Goal: Task Accomplishment & Management: Manage account settings

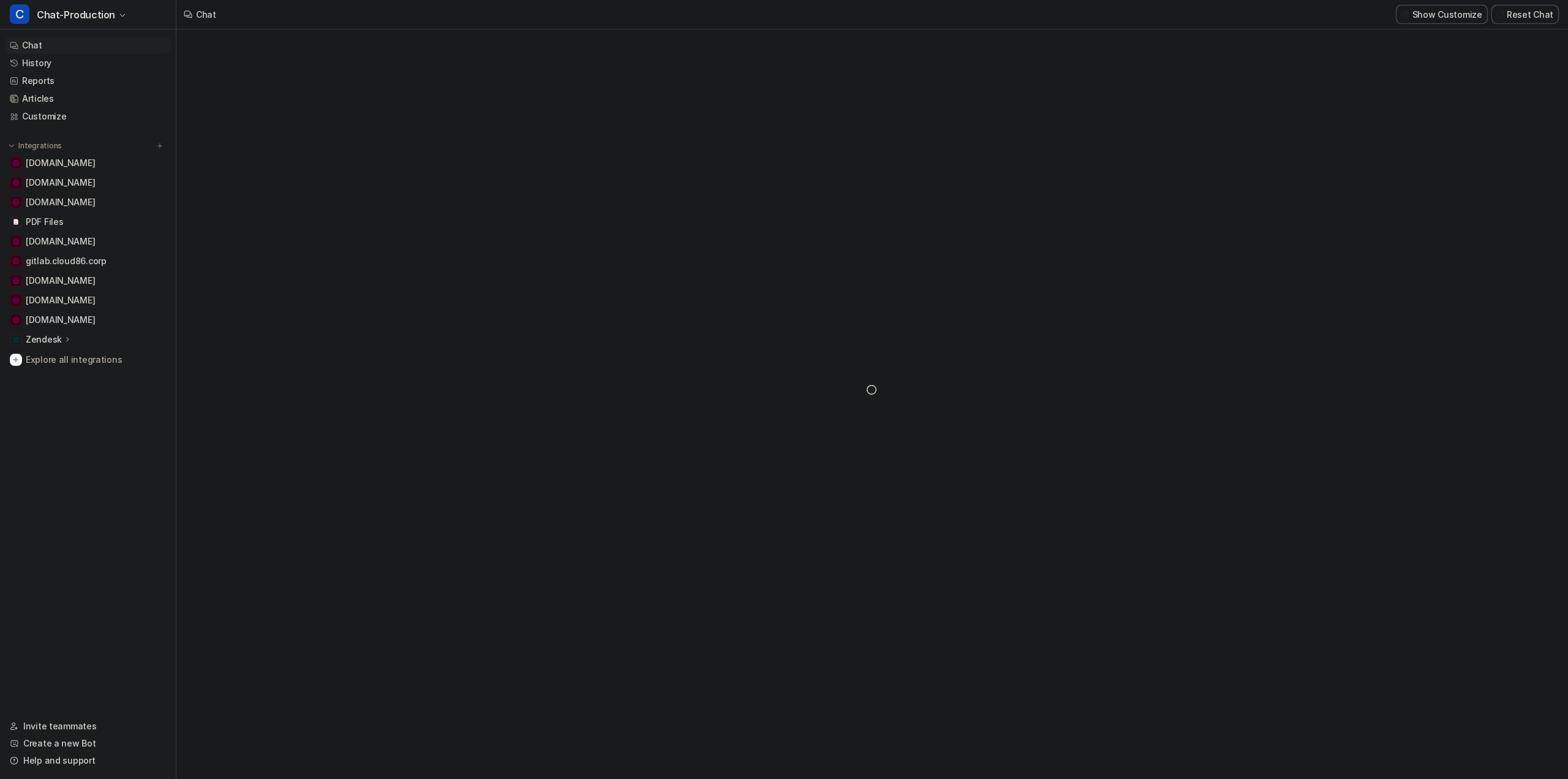
type textarea "**********"
click at [31, 63] on link "History" at bounding box center [88, 63] width 166 height 17
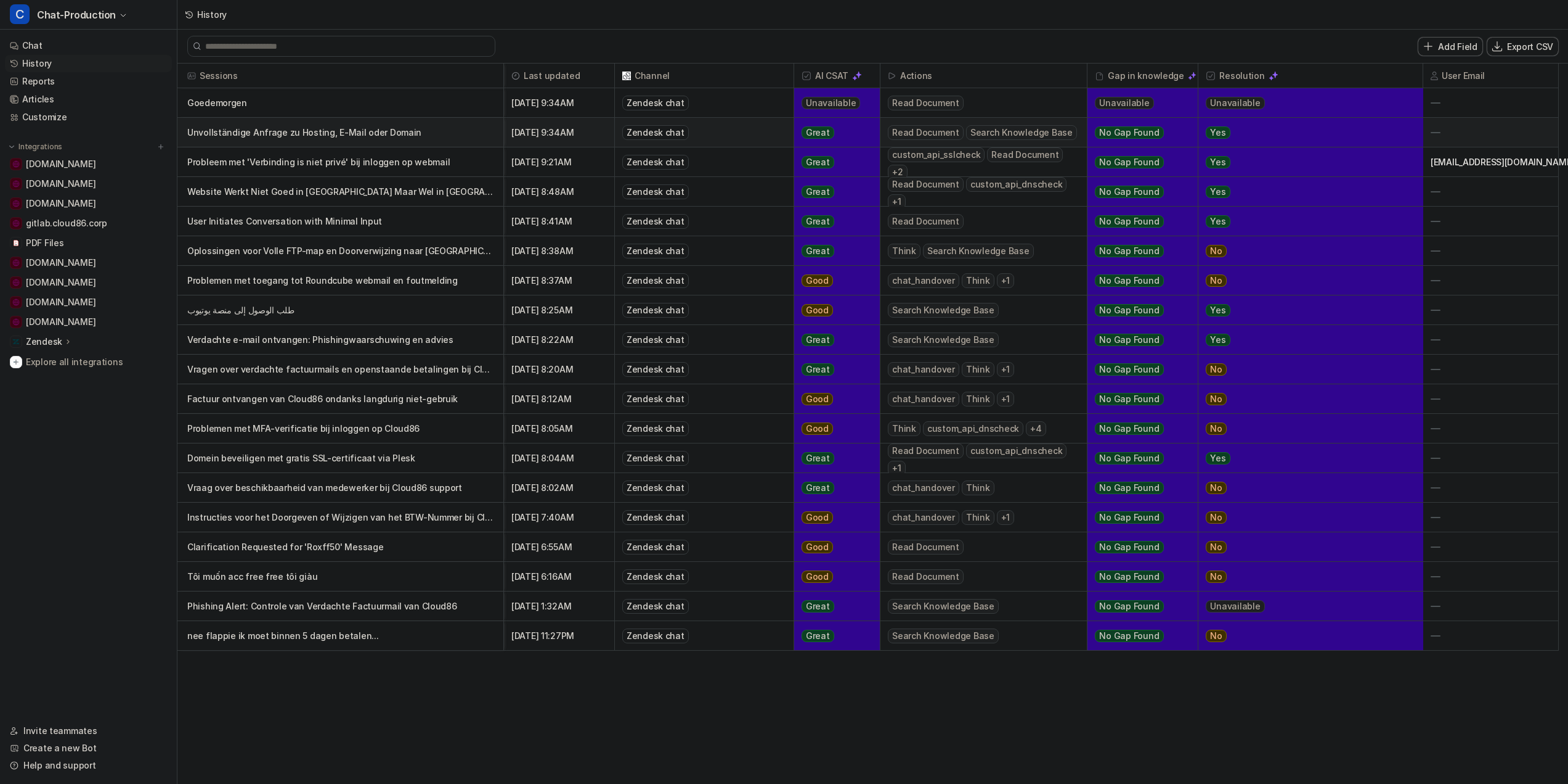
click at [276, 137] on p "Unvollständige Anfrage zu Hosting, E-Mail oder Domain" at bounding box center [340, 132] width 307 height 30
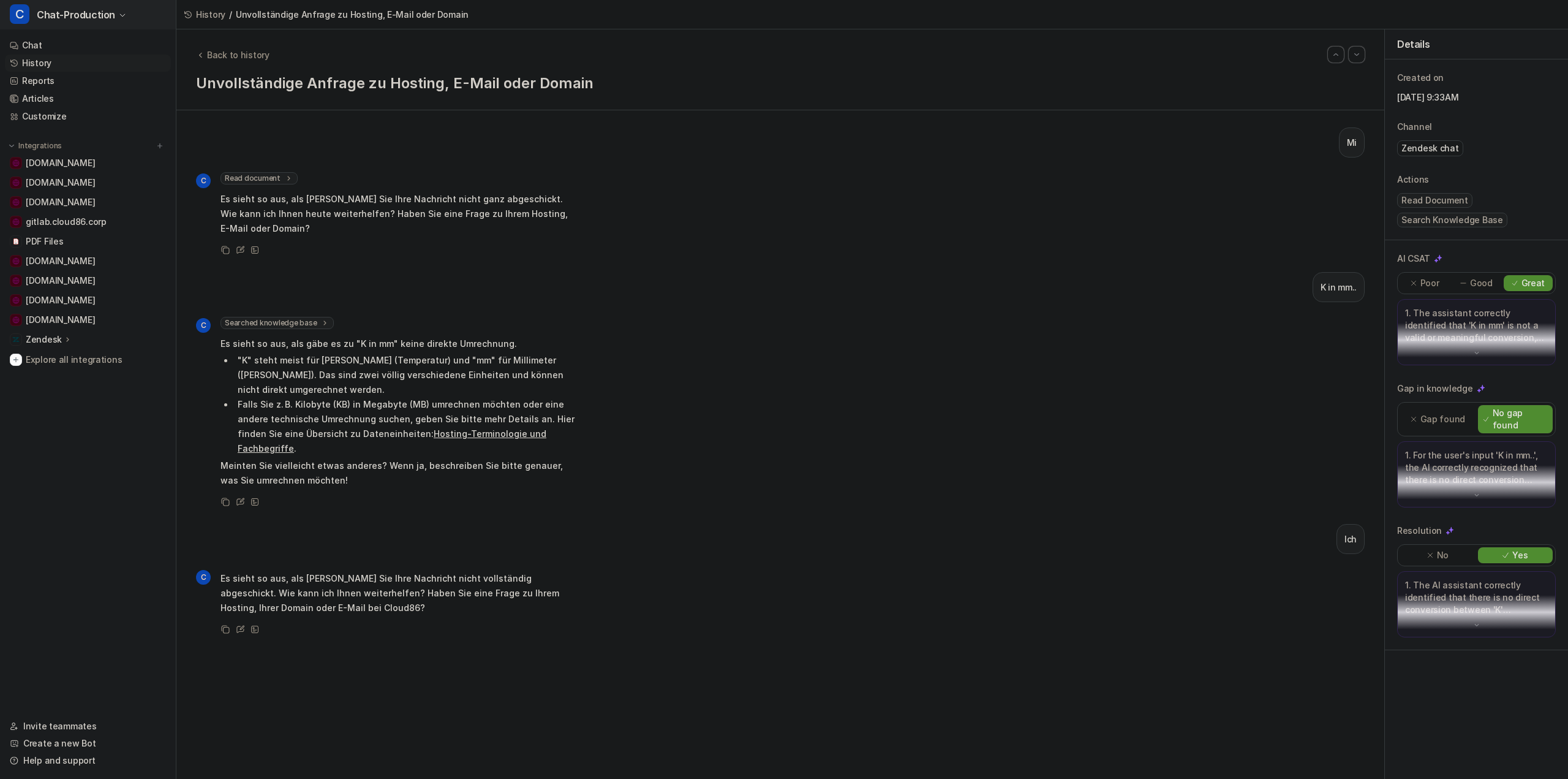
click at [69, 19] on span "Chat-Production" at bounding box center [76, 14] width 79 height 17
click at [58, 173] on link "Settings" at bounding box center [98, 173] width 169 height 20
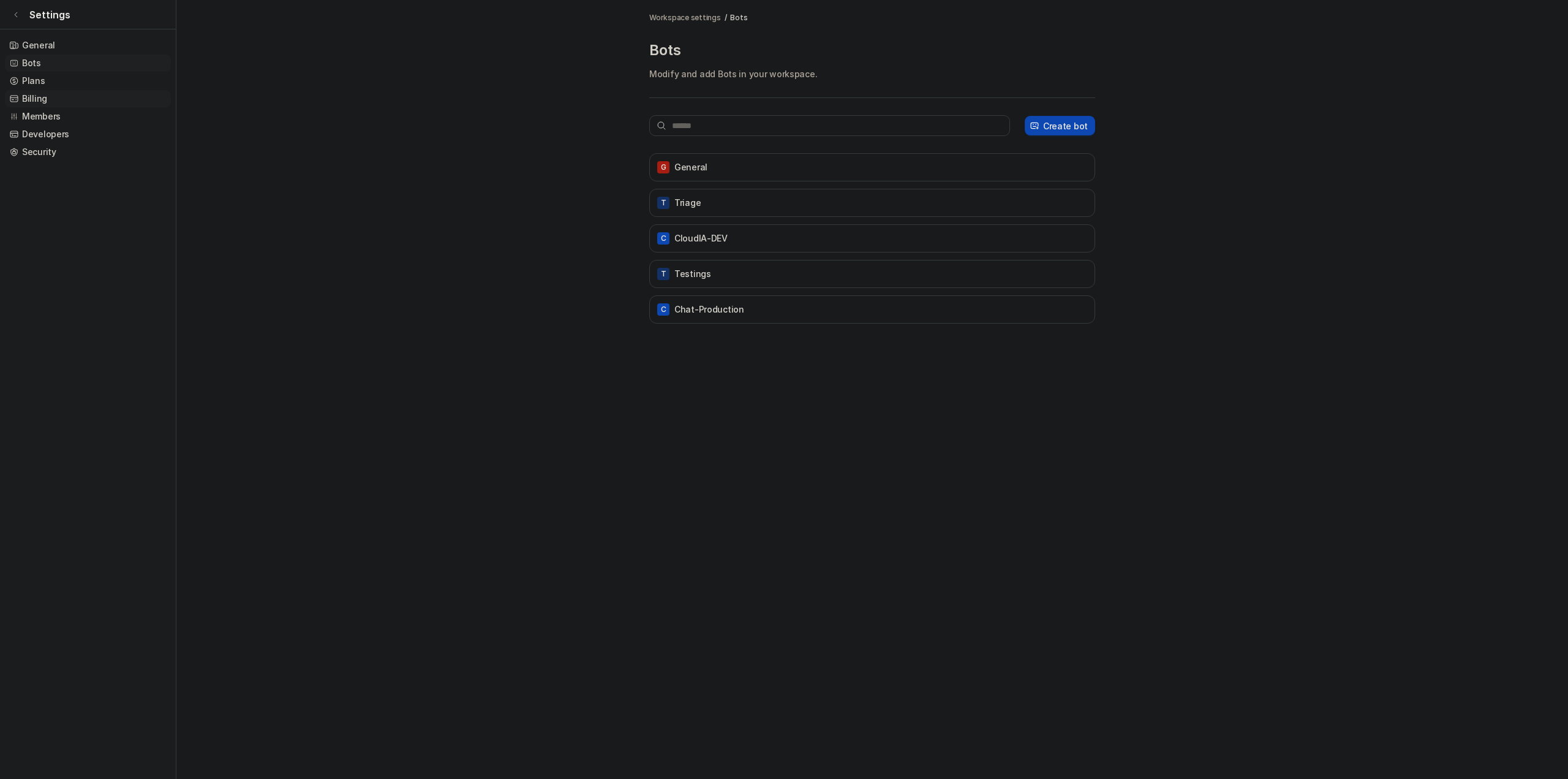
click at [19, 96] on link "Billing" at bounding box center [88, 99] width 166 height 17
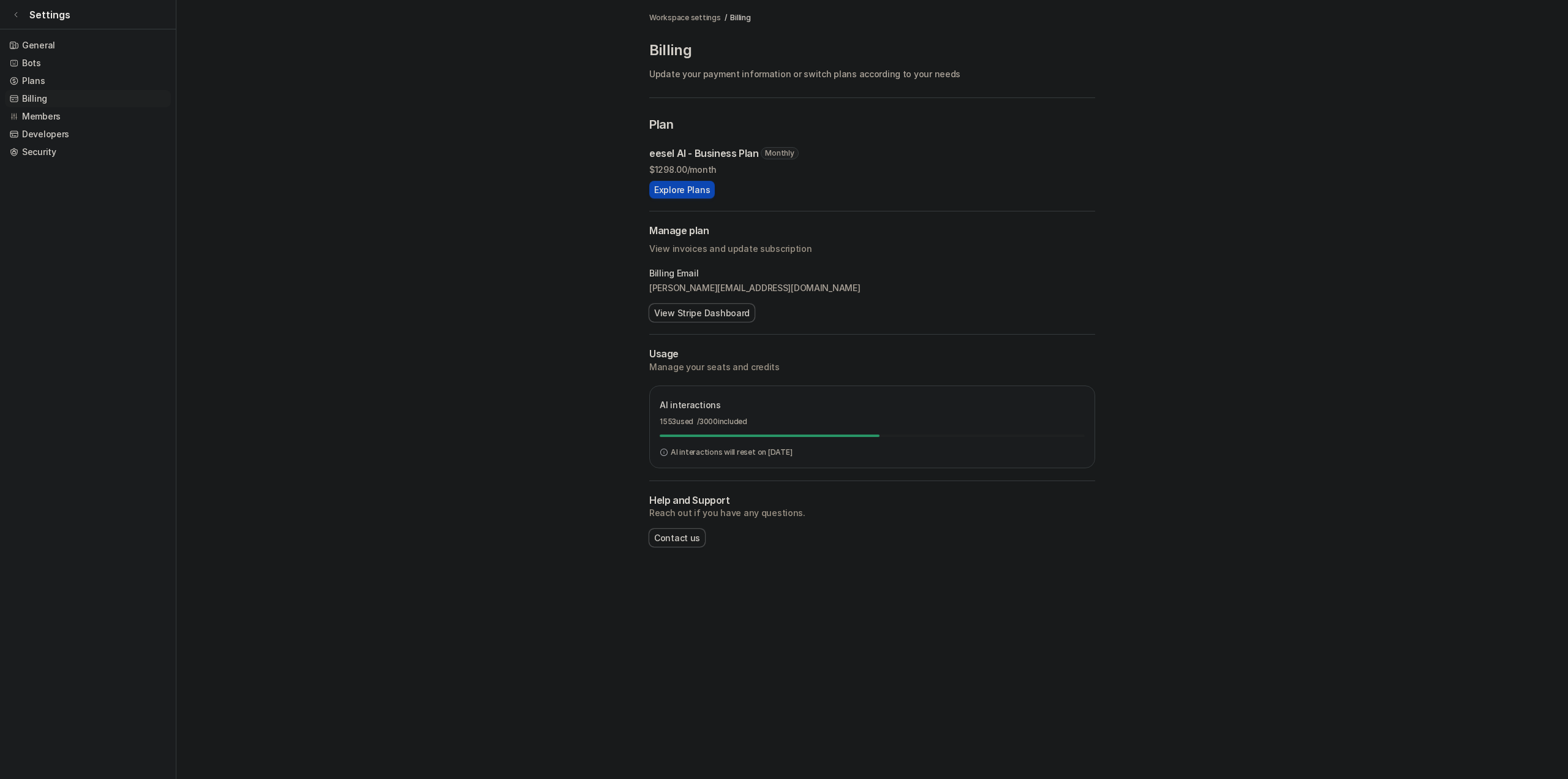
click at [443, 269] on main "Workspace settings / Billing Billing Update your payment information or switch …" at bounding box center [873, 286] width 1392 height 571
